Goal: Transaction & Acquisition: Download file/media

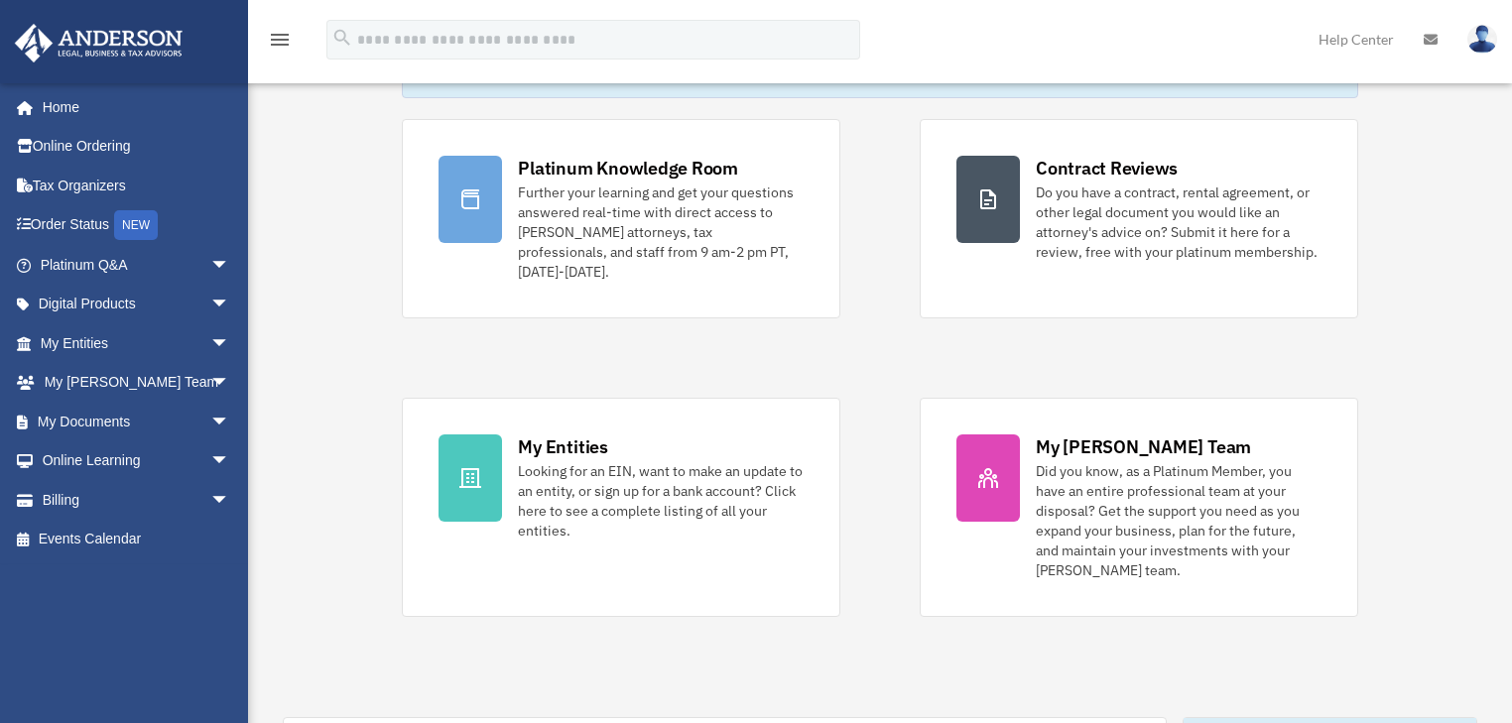
scroll to position [159, 0]
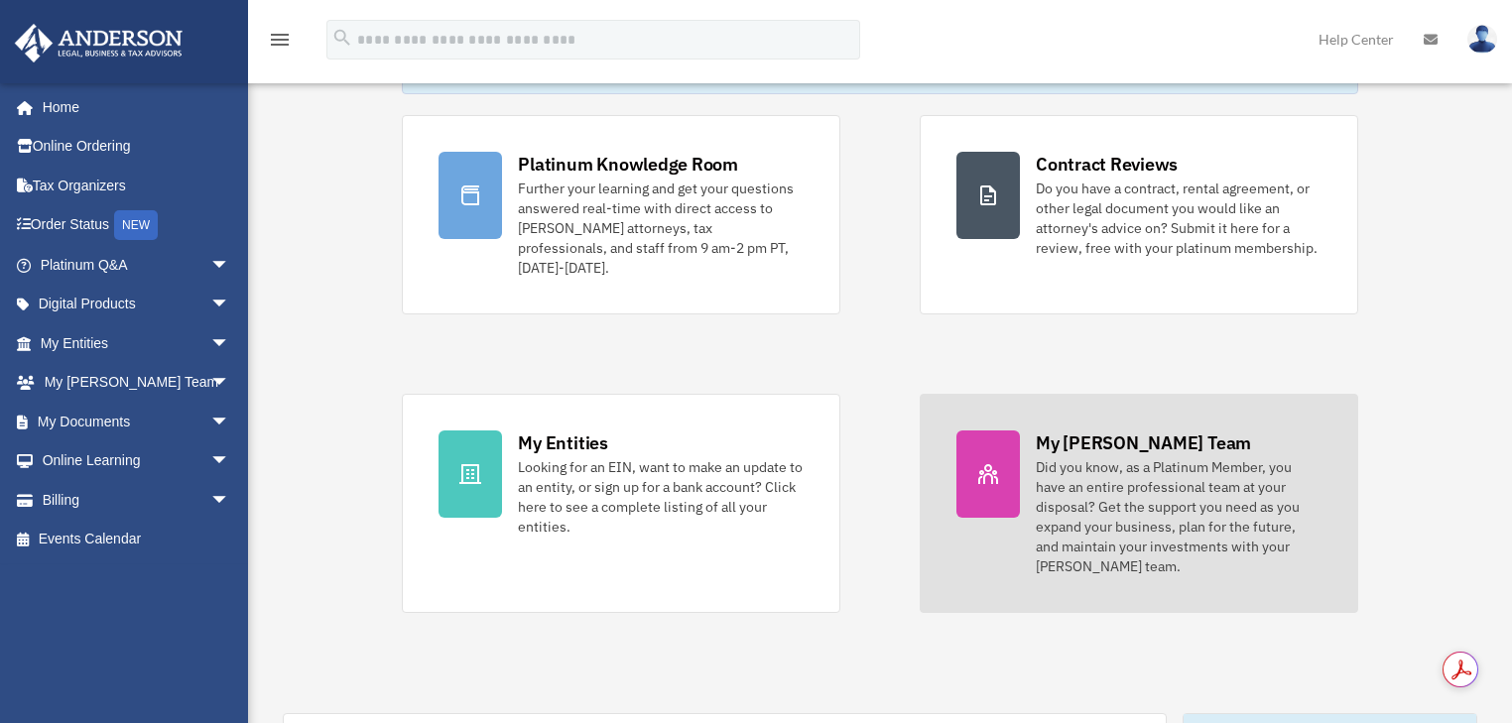
click at [977, 475] on div at bounding box center [987, 474] width 63 height 87
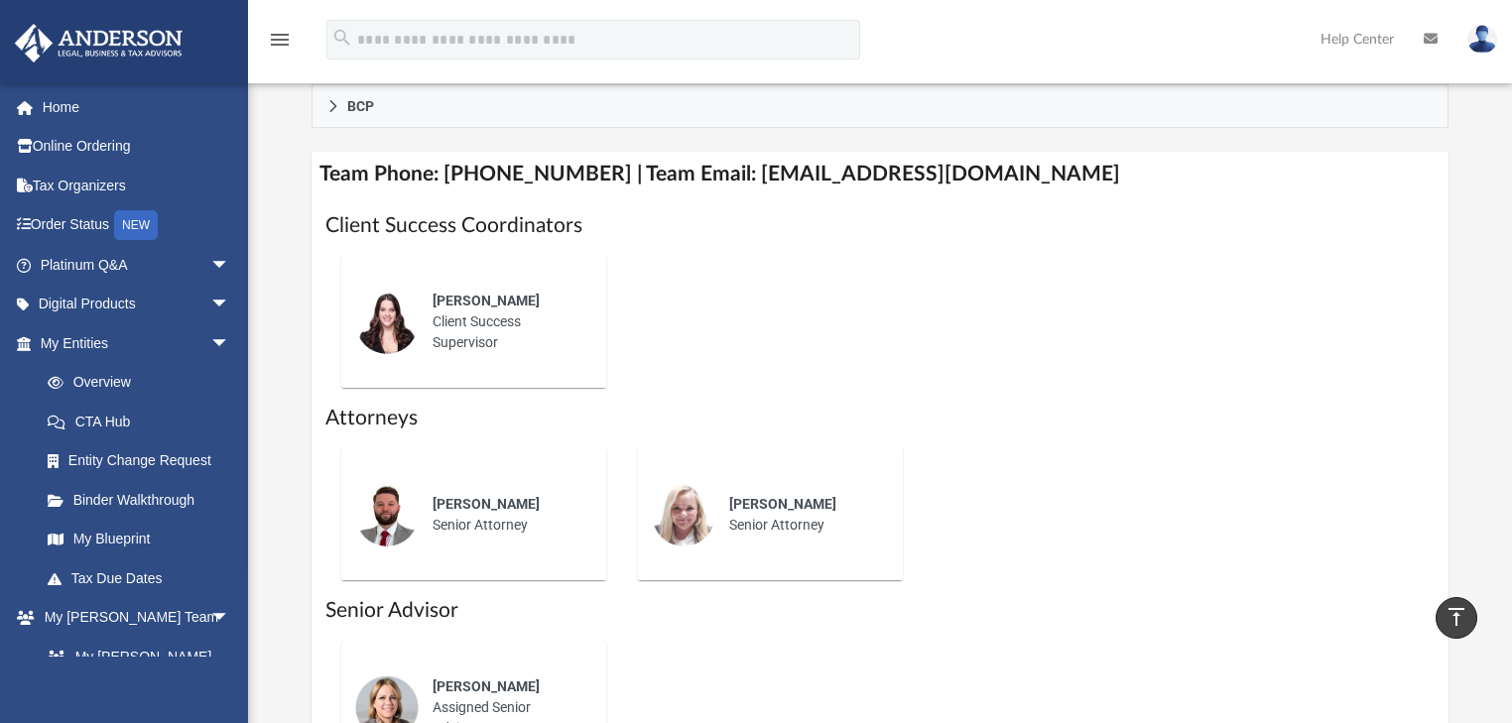
scroll to position [714, 0]
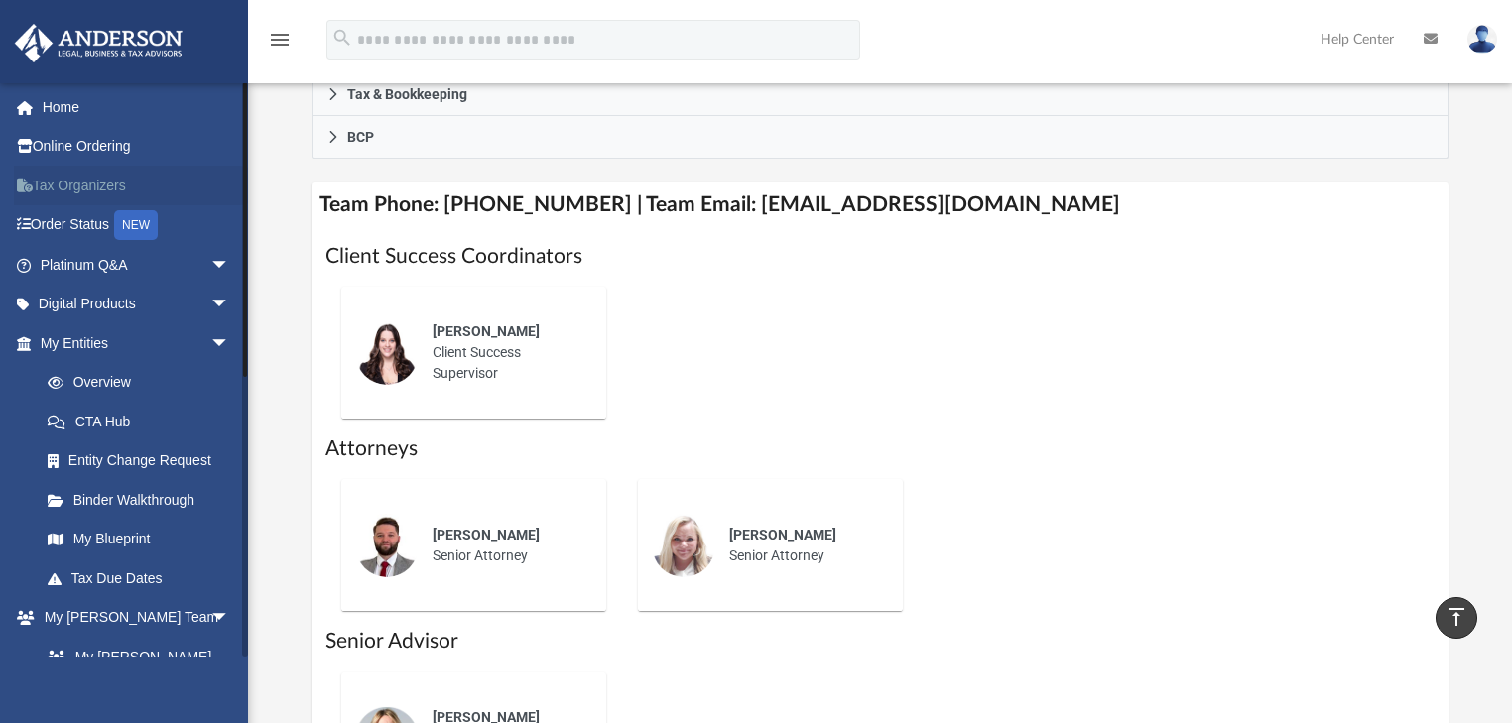
click at [74, 188] on link "Tax Organizers" at bounding box center [137, 186] width 246 height 40
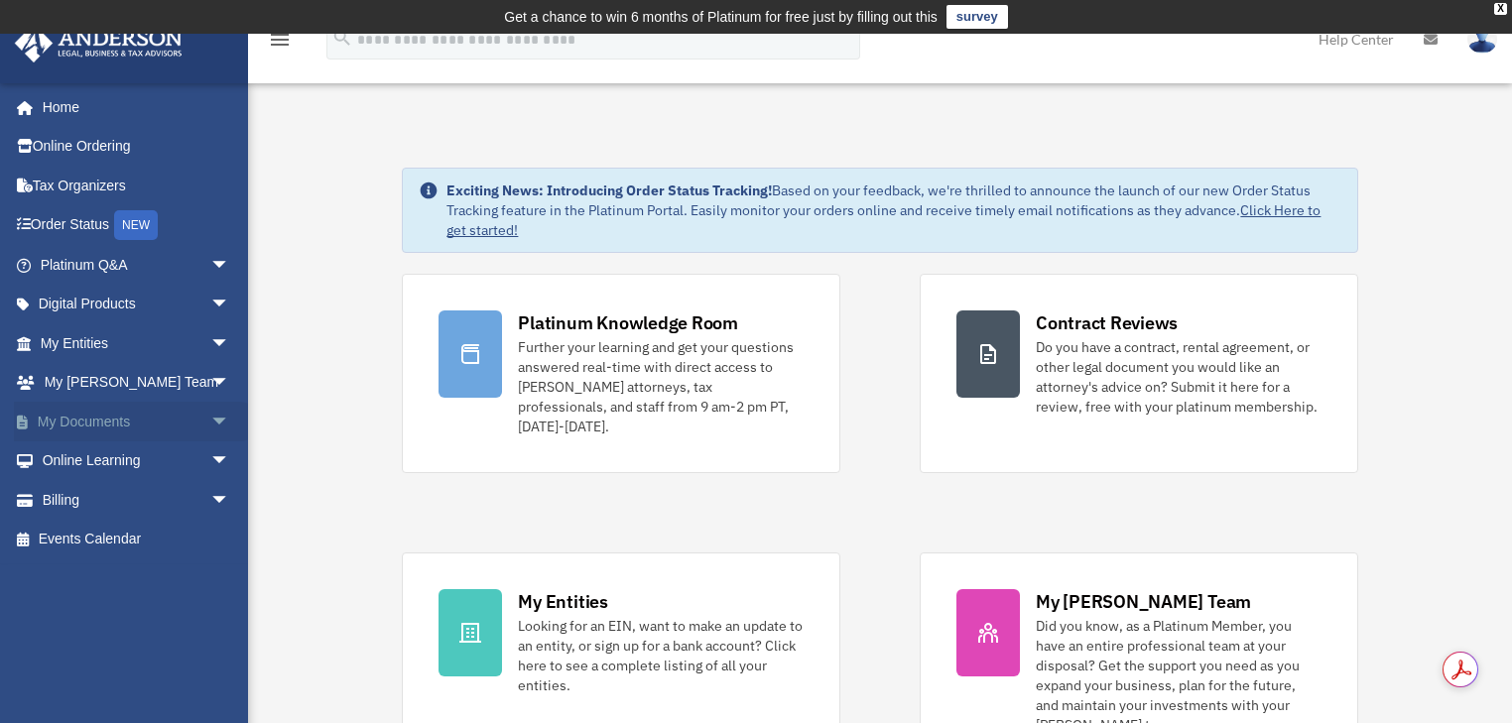
click at [123, 425] on link "My Documents arrow_drop_down" at bounding box center [137, 422] width 246 height 40
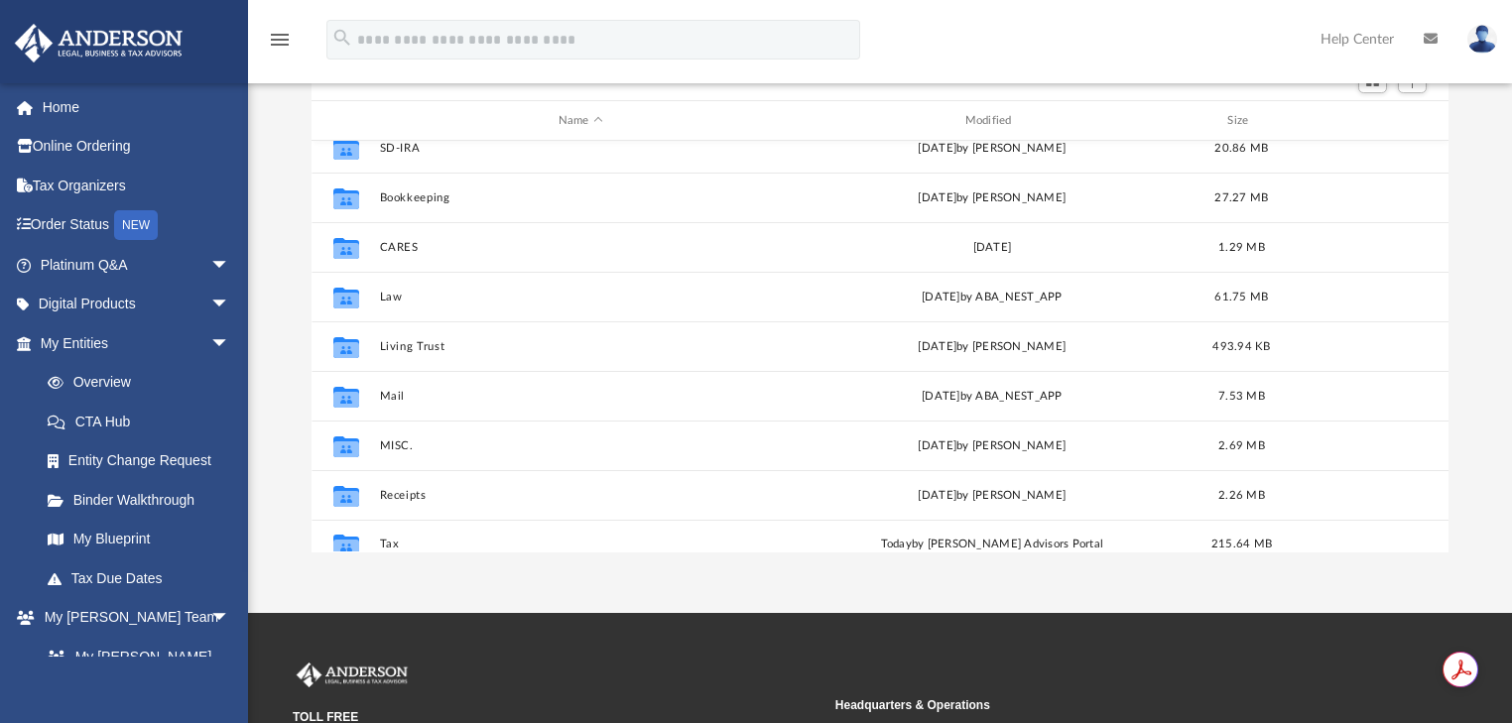
scroll to position [36, 0]
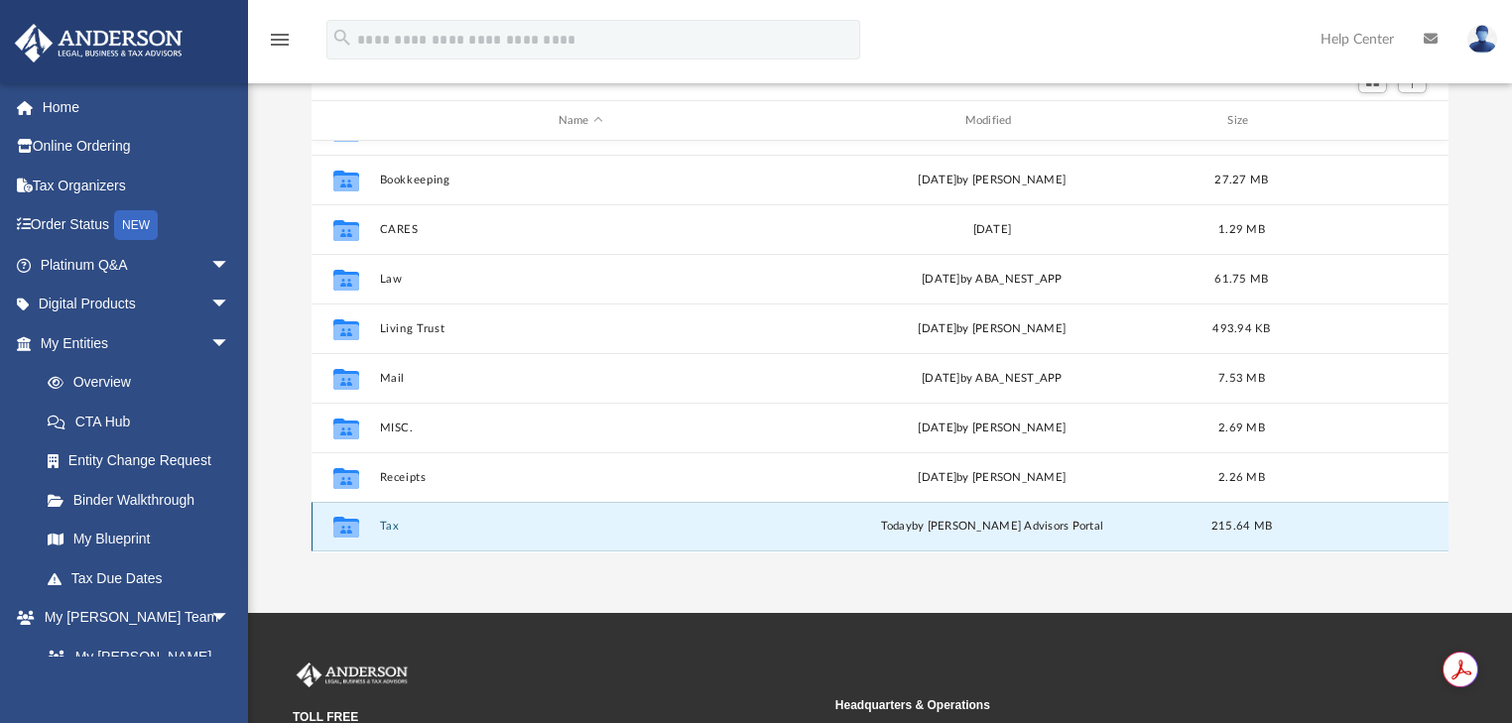
click at [386, 528] on button "Tax" at bounding box center [580, 527] width 403 height 13
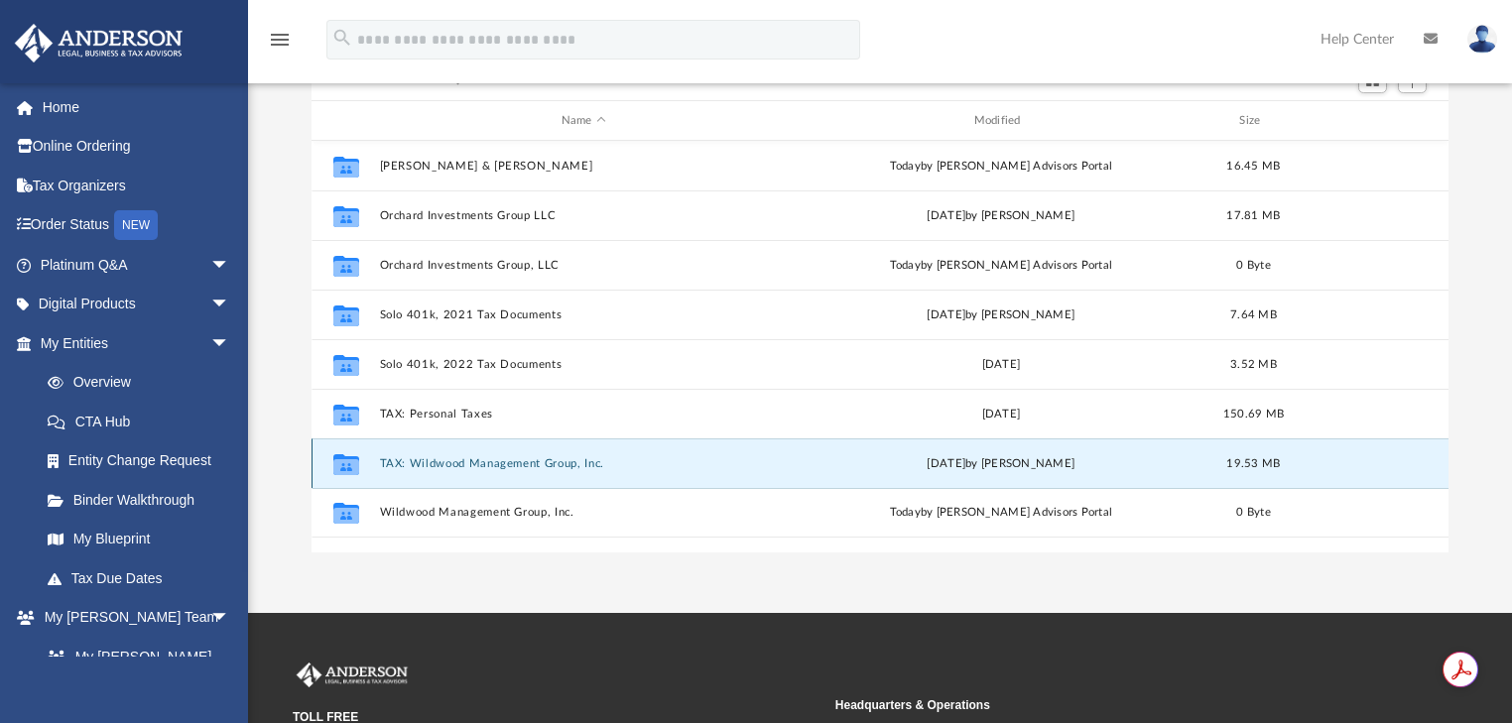
click at [467, 464] on button "TAX: Wildwood Management Group, Inc." at bounding box center [583, 463] width 409 height 13
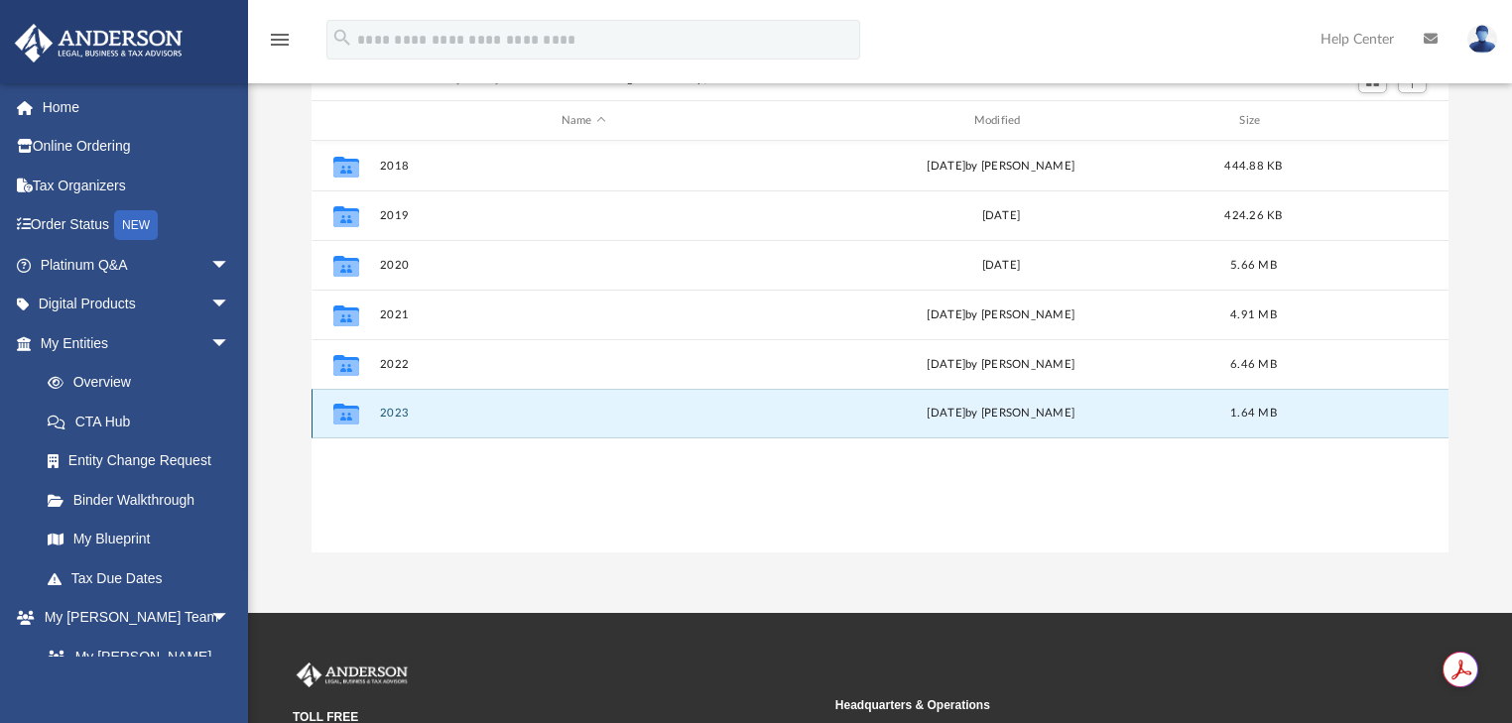
click at [395, 414] on button "2023" at bounding box center [583, 414] width 409 height 13
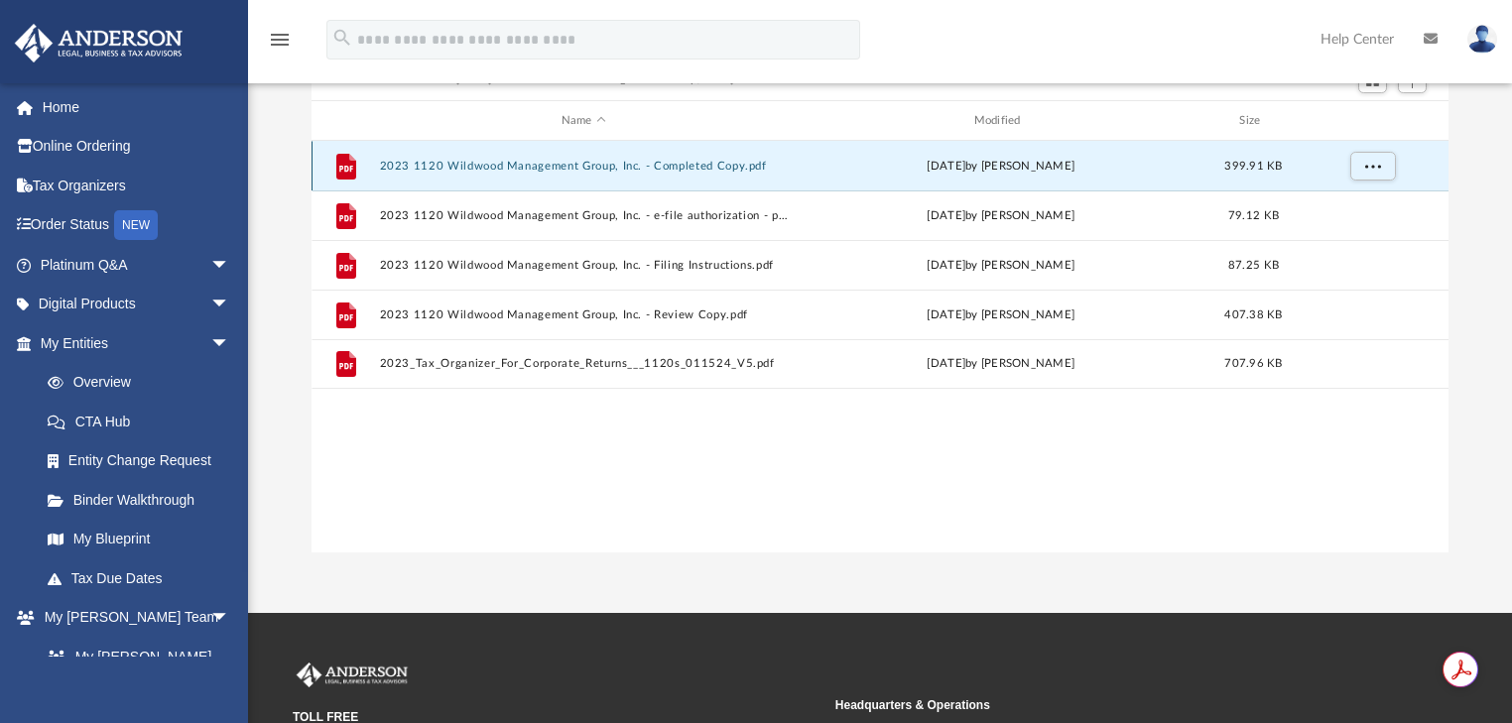
click at [441, 161] on button "2023 1120 Wildwood Management Group, Inc. - Completed Copy.pdf" at bounding box center [583, 166] width 409 height 13
